Goal: Information Seeking & Learning: Learn about a topic

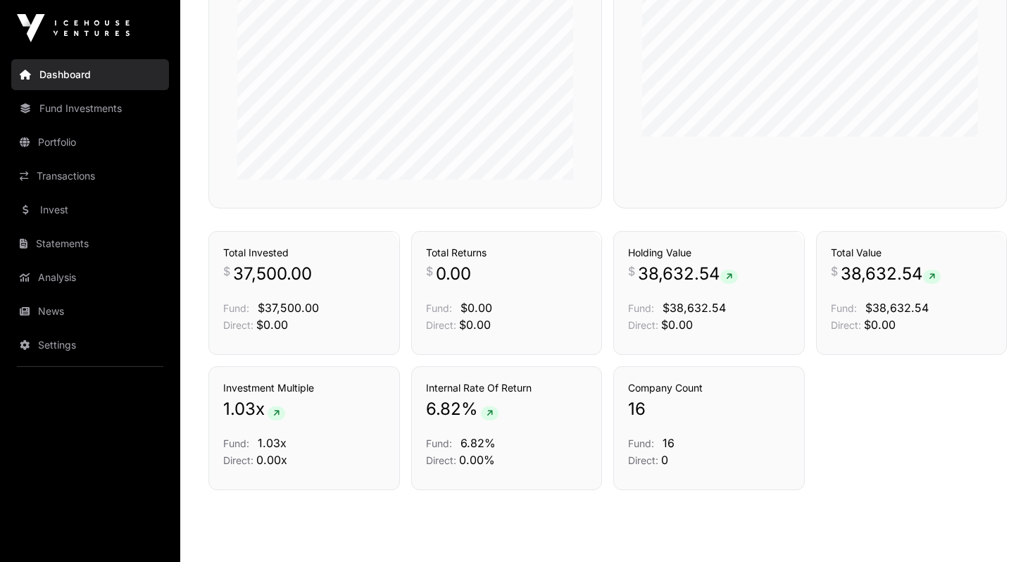
scroll to position [928, 0]
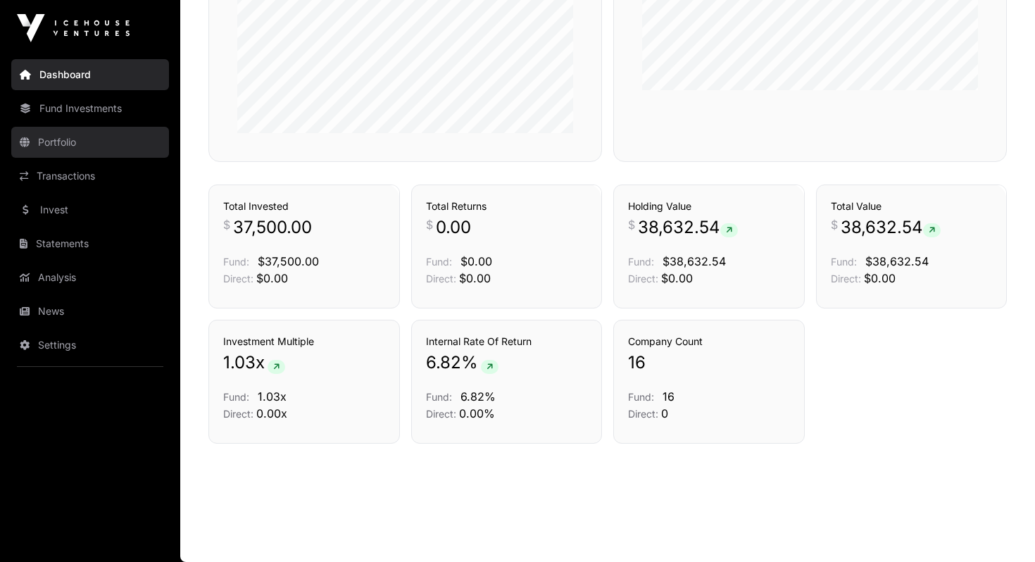
click at [78, 142] on link "Portfolio" at bounding box center [90, 142] width 158 height 31
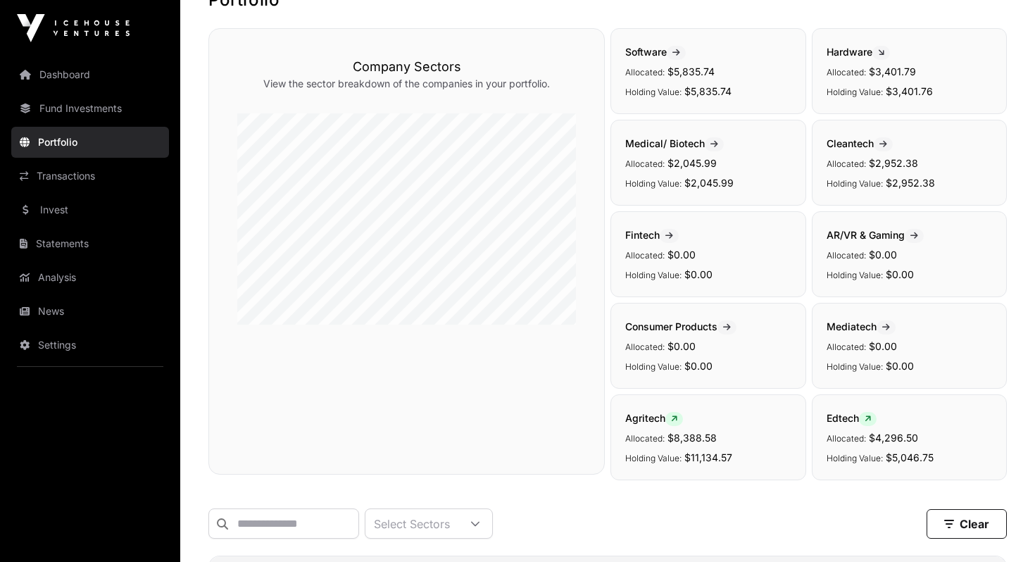
scroll to position [104, 0]
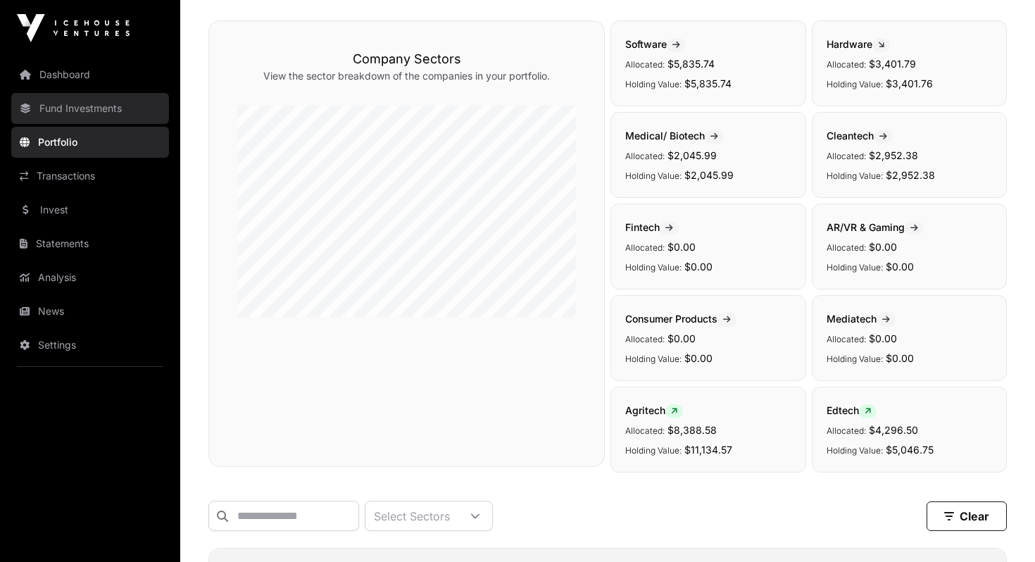
click at [44, 113] on link "Fund Investments" at bounding box center [90, 108] width 158 height 31
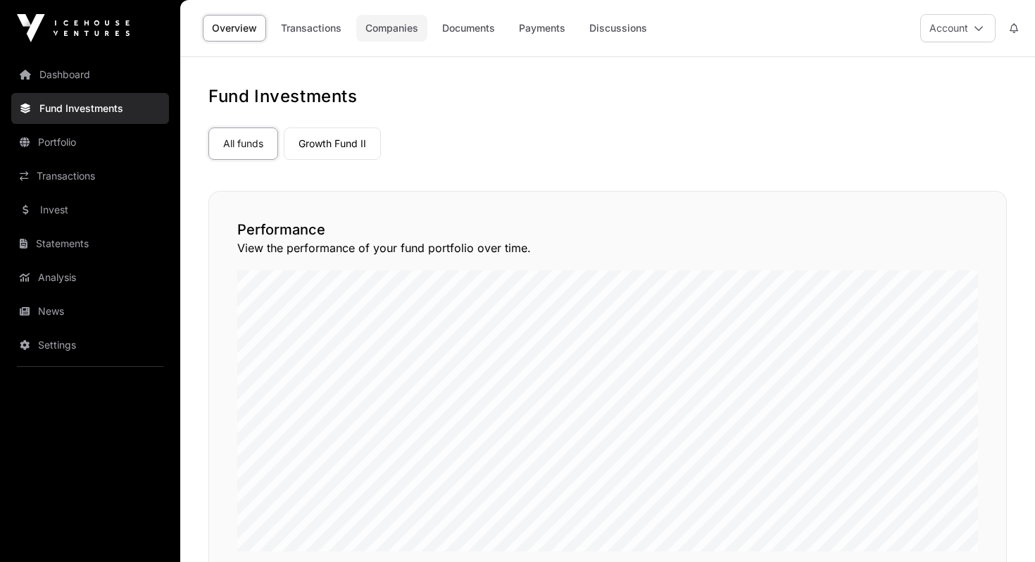
click at [393, 32] on link "Companies" at bounding box center [391, 28] width 71 height 27
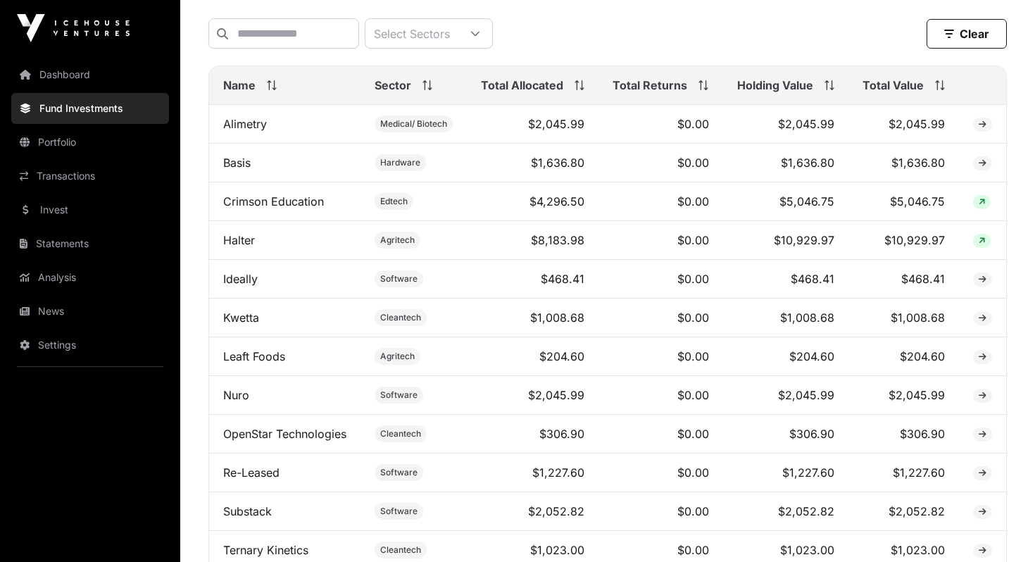
scroll to position [543, 0]
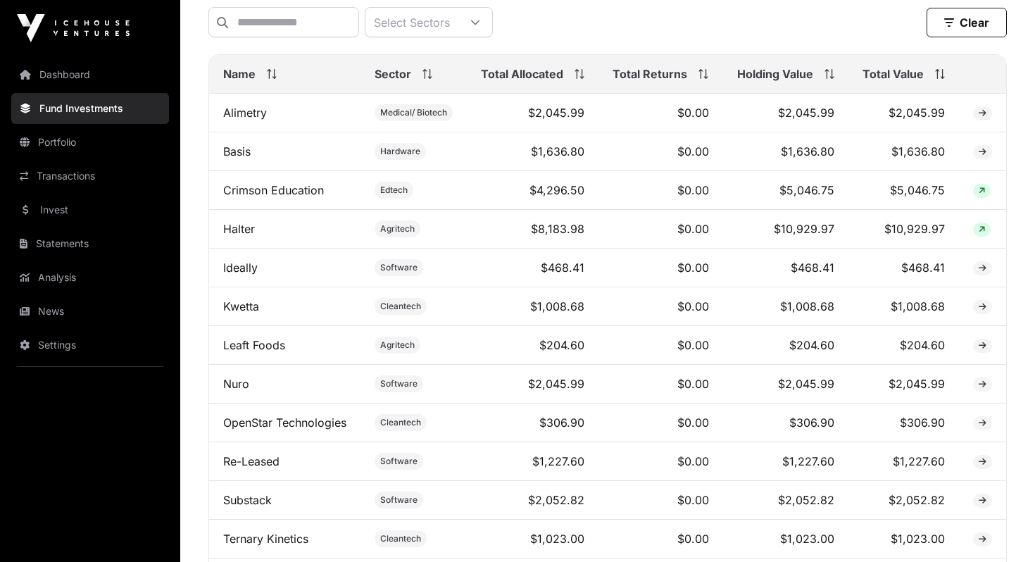
click at [887, 78] on span "Total Value" at bounding box center [892, 73] width 61 height 17
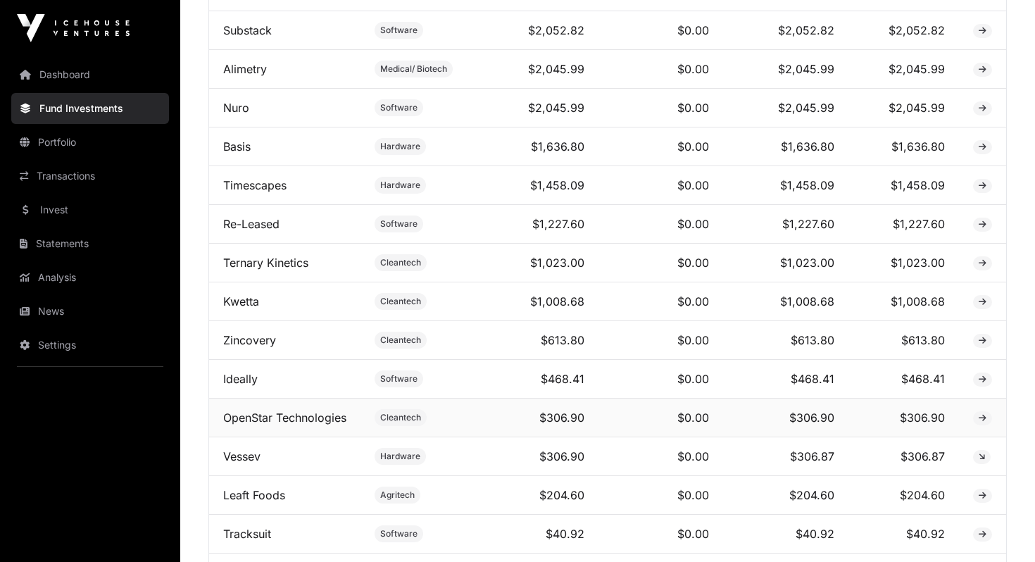
scroll to position [700, 0]
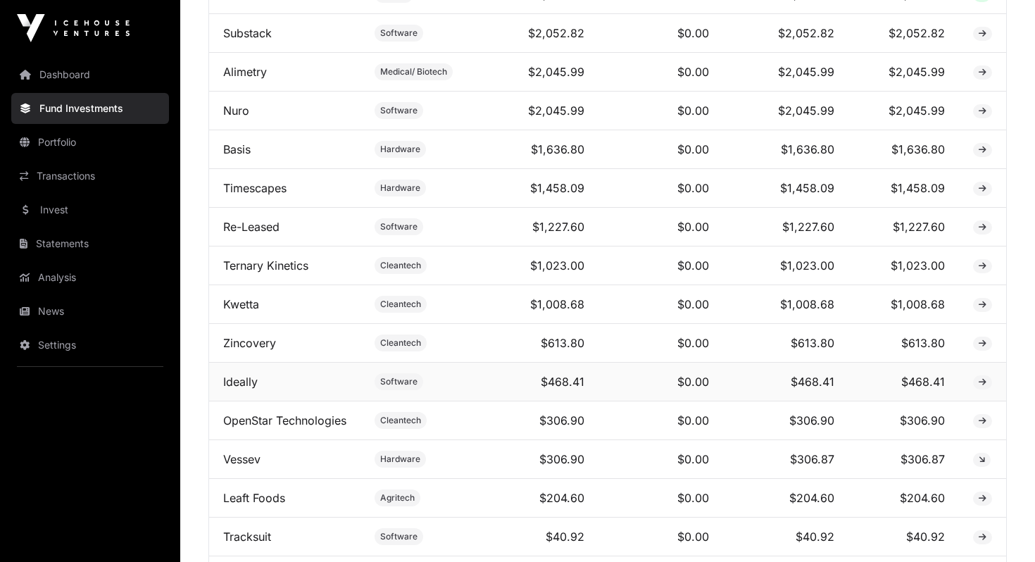
click at [981, 383] on icon at bounding box center [982, 382] width 8 height 8
click at [253, 383] on link "Ideally" at bounding box center [240, 381] width 34 height 14
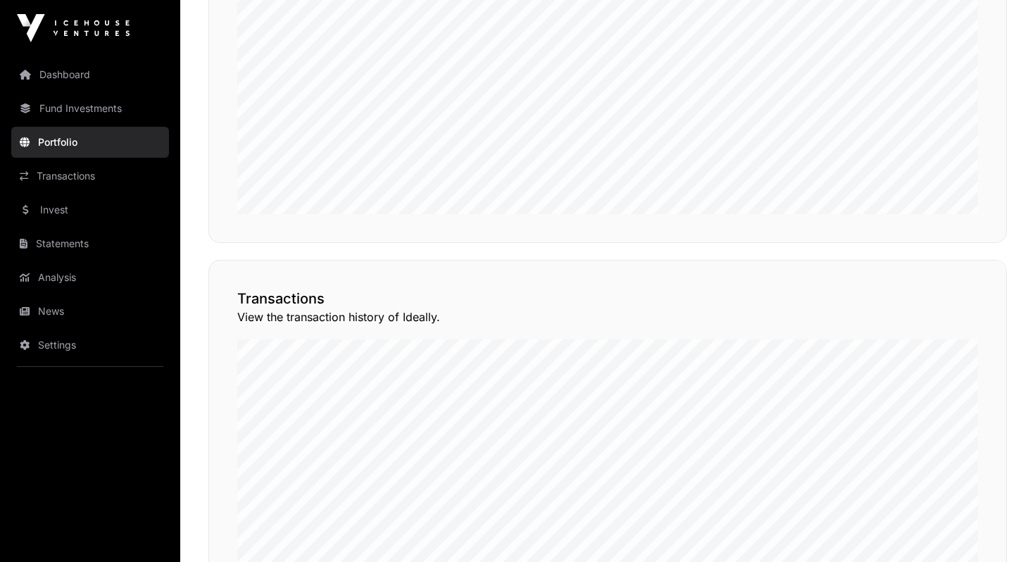
scroll to position [1111, 0]
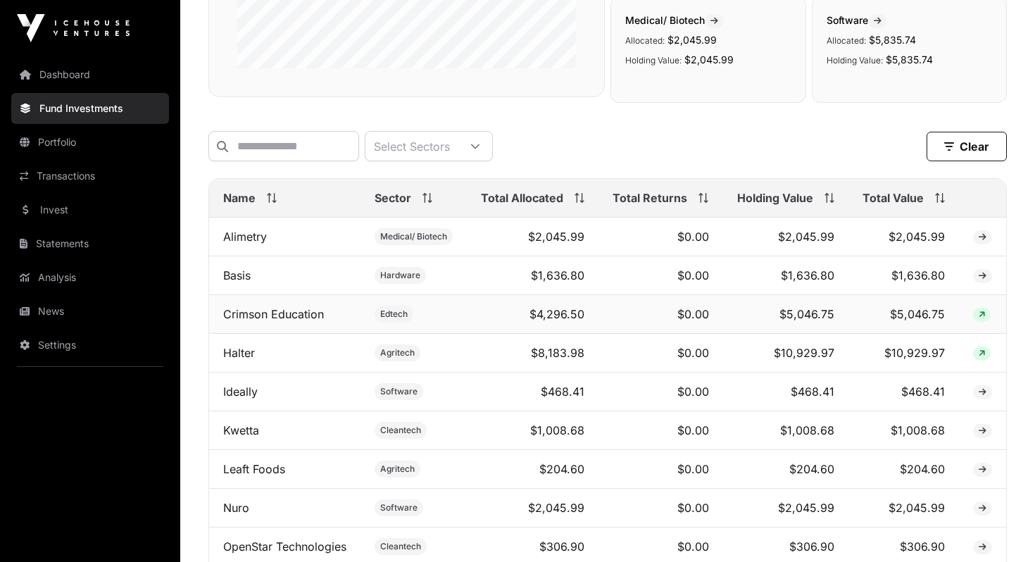
scroll to position [419, 0]
click at [905, 191] on span "Total Value" at bounding box center [892, 197] width 61 height 17
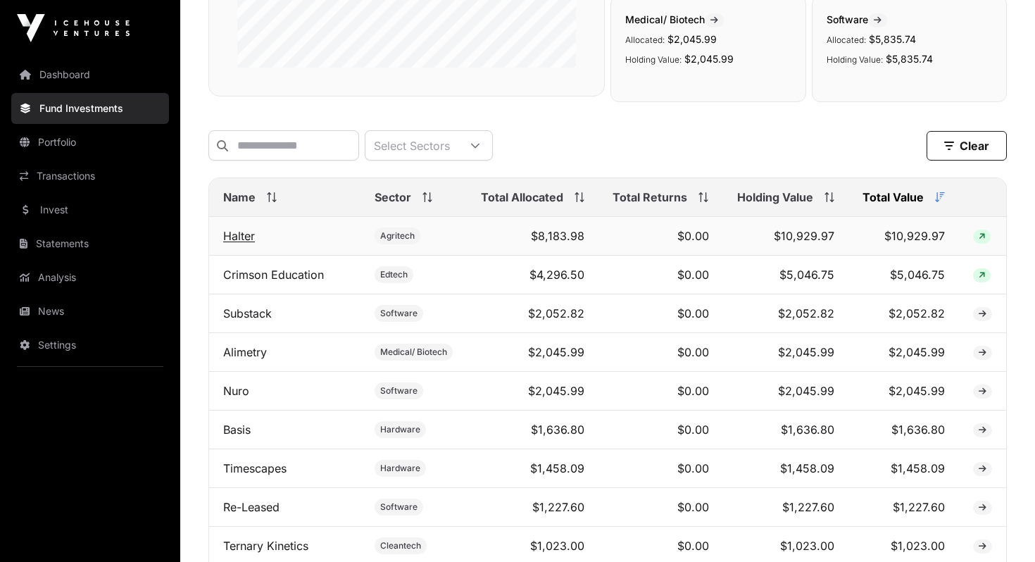
click at [236, 236] on link "Halter" at bounding box center [239, 236] width 32 height 14
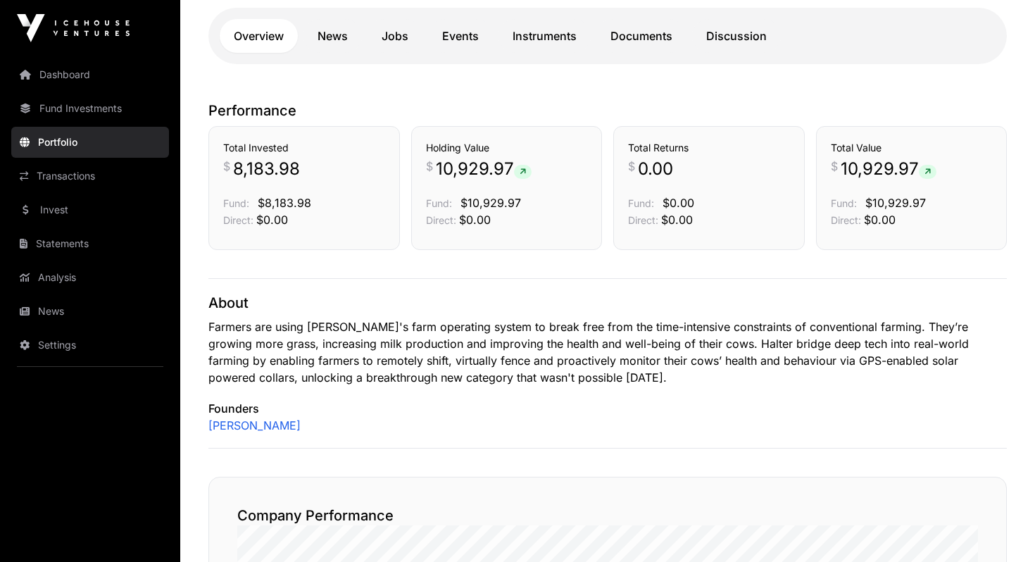
scroll to position [342, 0]
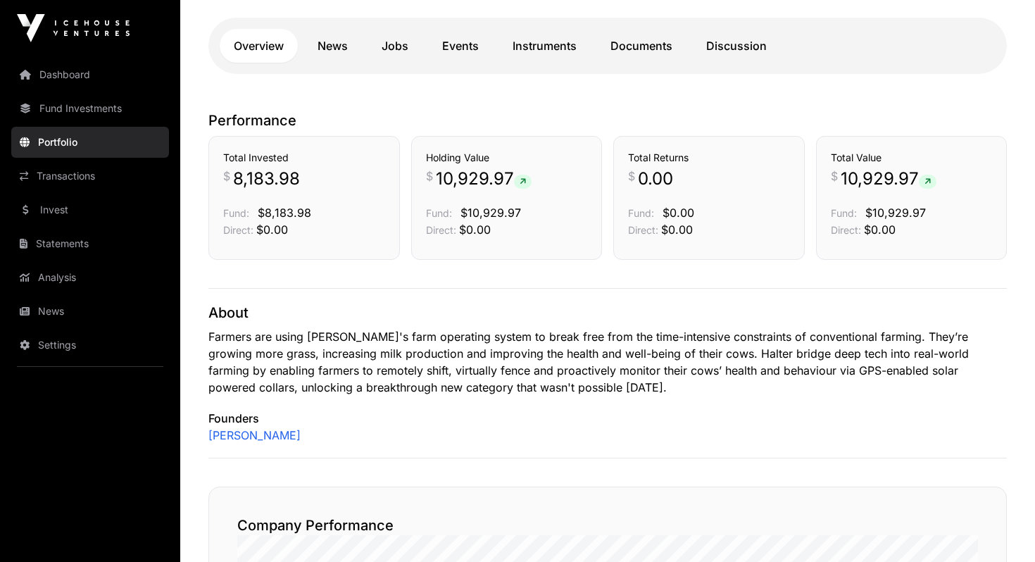
click at [61, 124] on nav "Dashboard Fund Investments Portfolio Transactions Invest Statements Analysis Ne…" at bounding box center [90, 303] width 180 height 494
click at [62, 137] on link "Portfolio" at bounding box center [90, 142] width 158 height 31
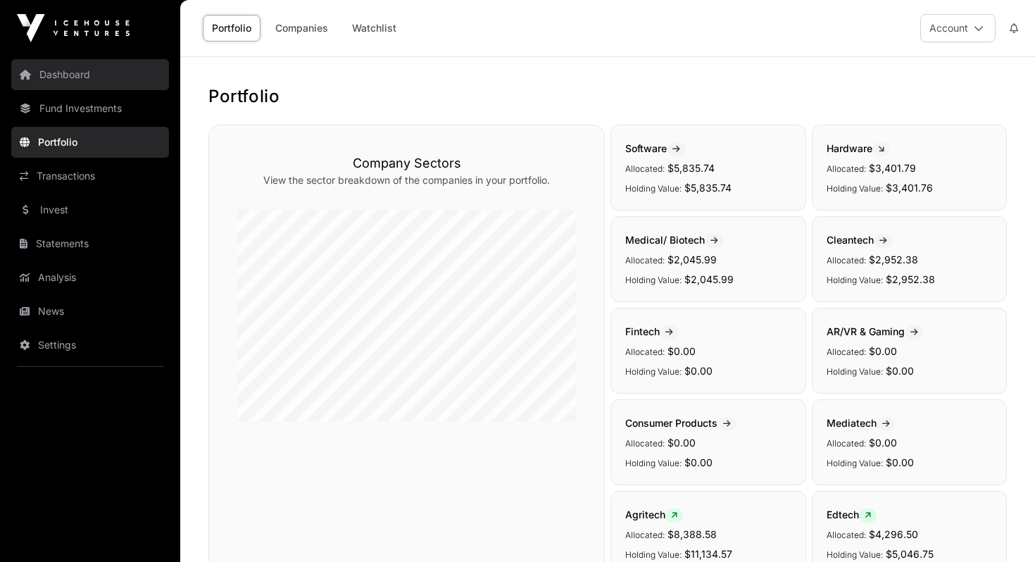
click at [64, 73] on link "Dashboard" at bounding box center [90, 74] width 158 height 31
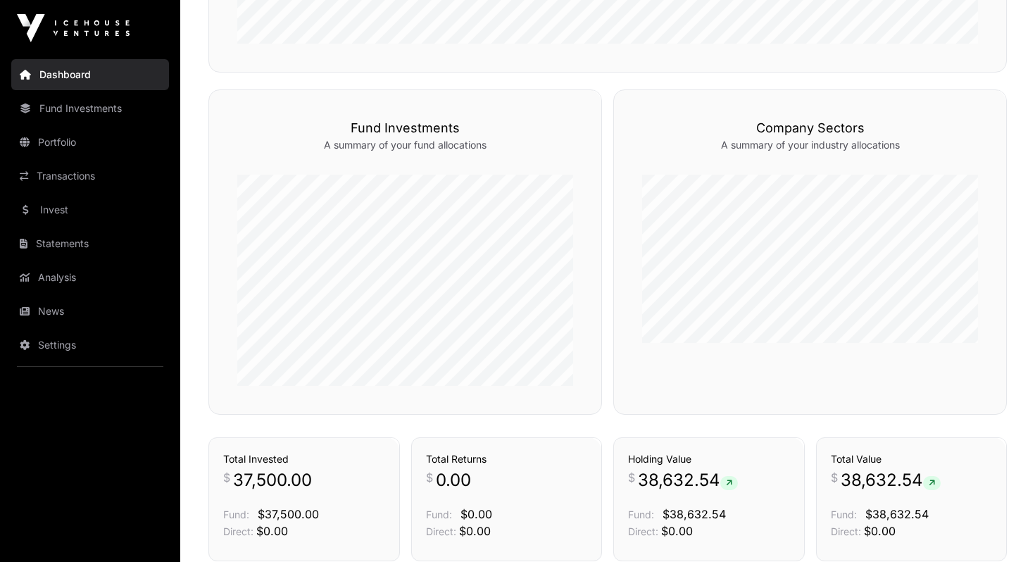
scroll to position [674, 0]
click at [113, 116] on link "Fund Investments" at bounding box center [90, 108] width 158 height 31
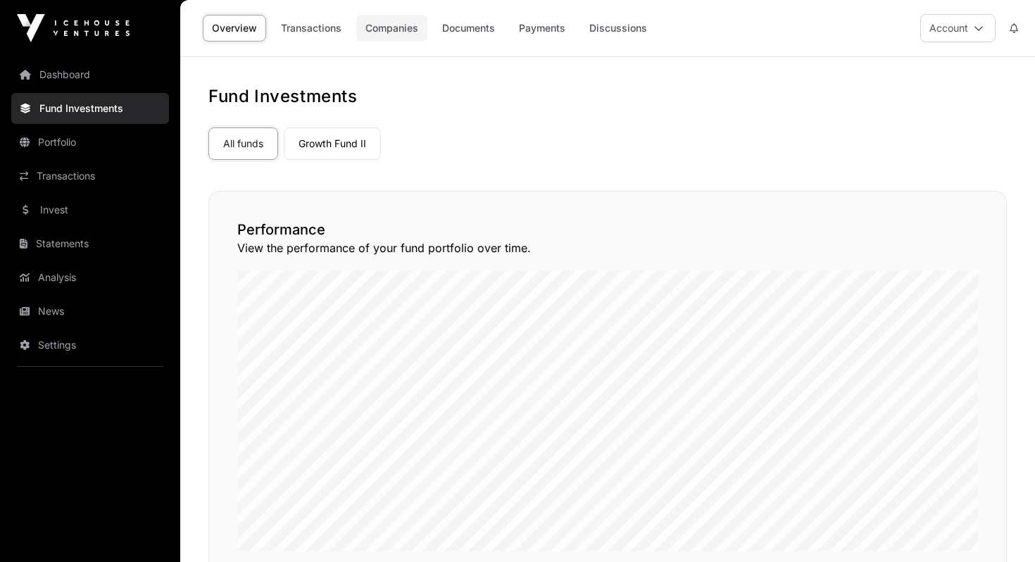
click at [391, 25] on link "Companies" at bounding box center [391, 28] width 71 height 27
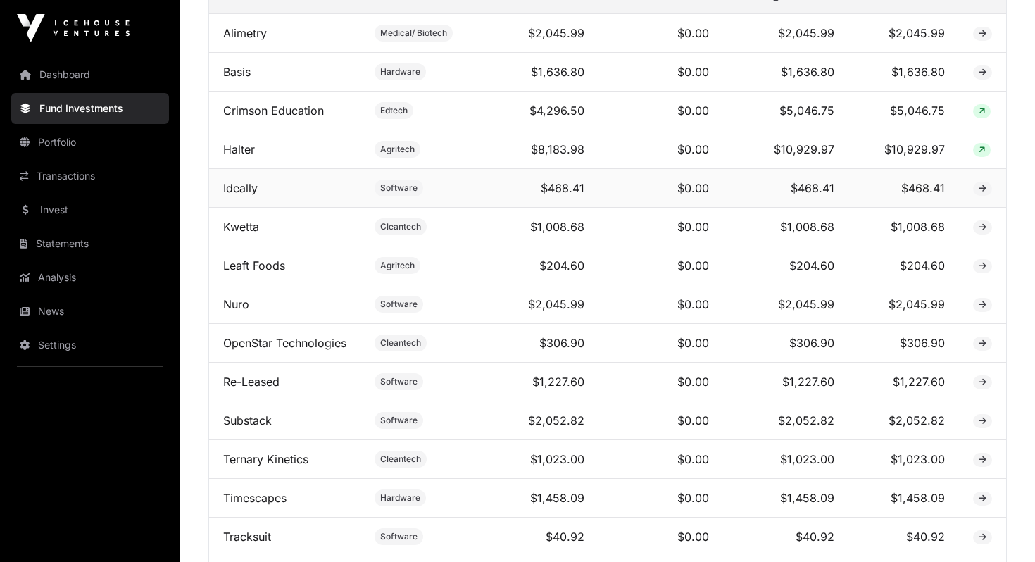
scroll to position [524, 0]
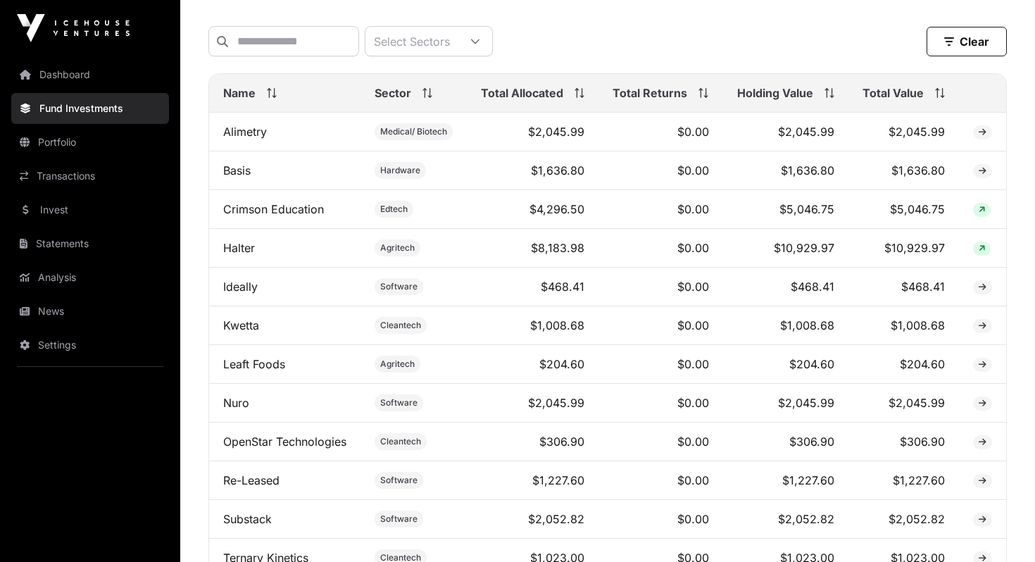
click at [920, 88] on span "Total Value" at bounding box center [892, 92] width 61 height 17
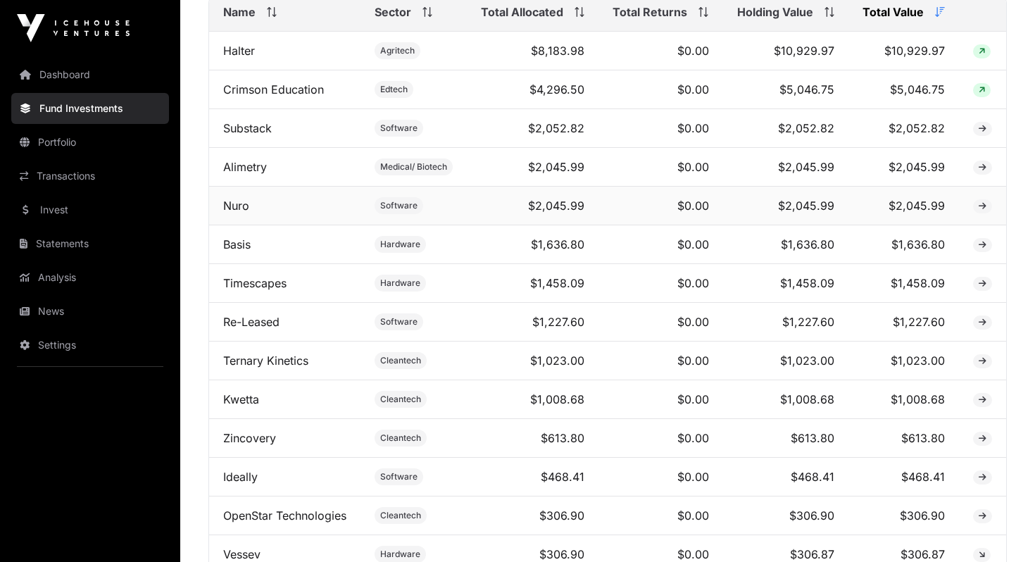
scroll to position [693, 0]
